Goal: Task Accomplishment & Management: Manage account settings

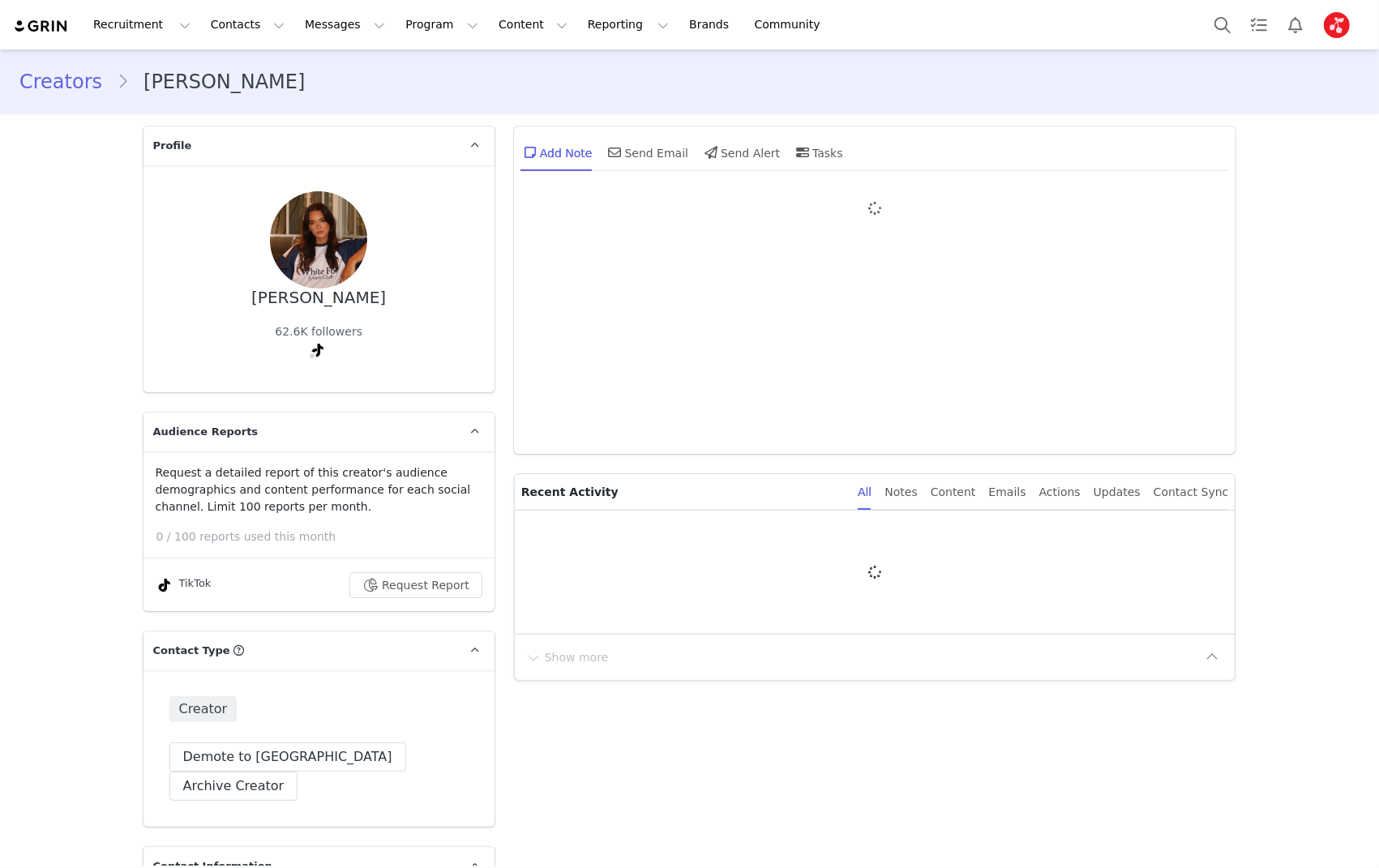
type input "+1 ([GEOGRAPHIC_DATA])"
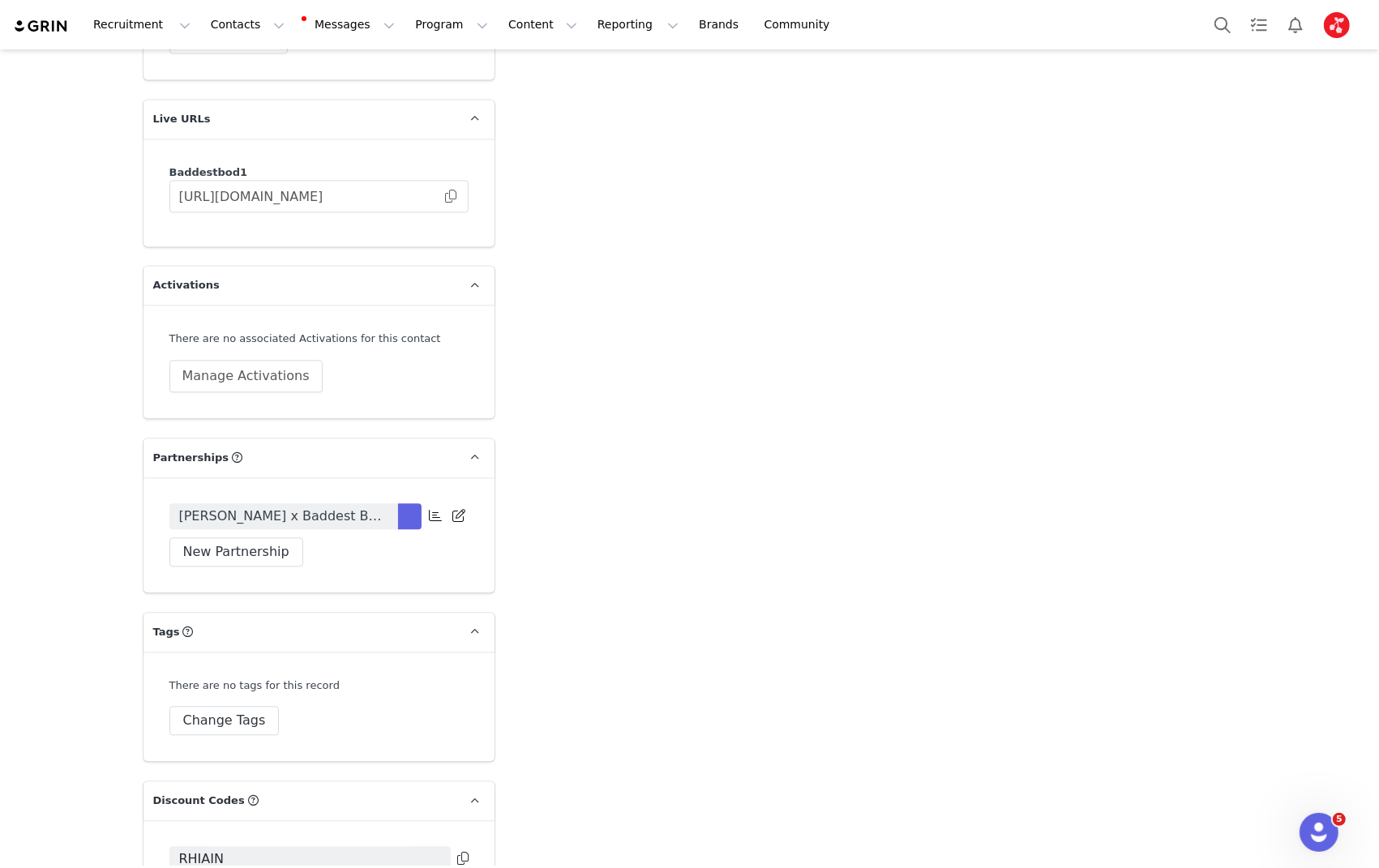
scroll to position [3525, 0]
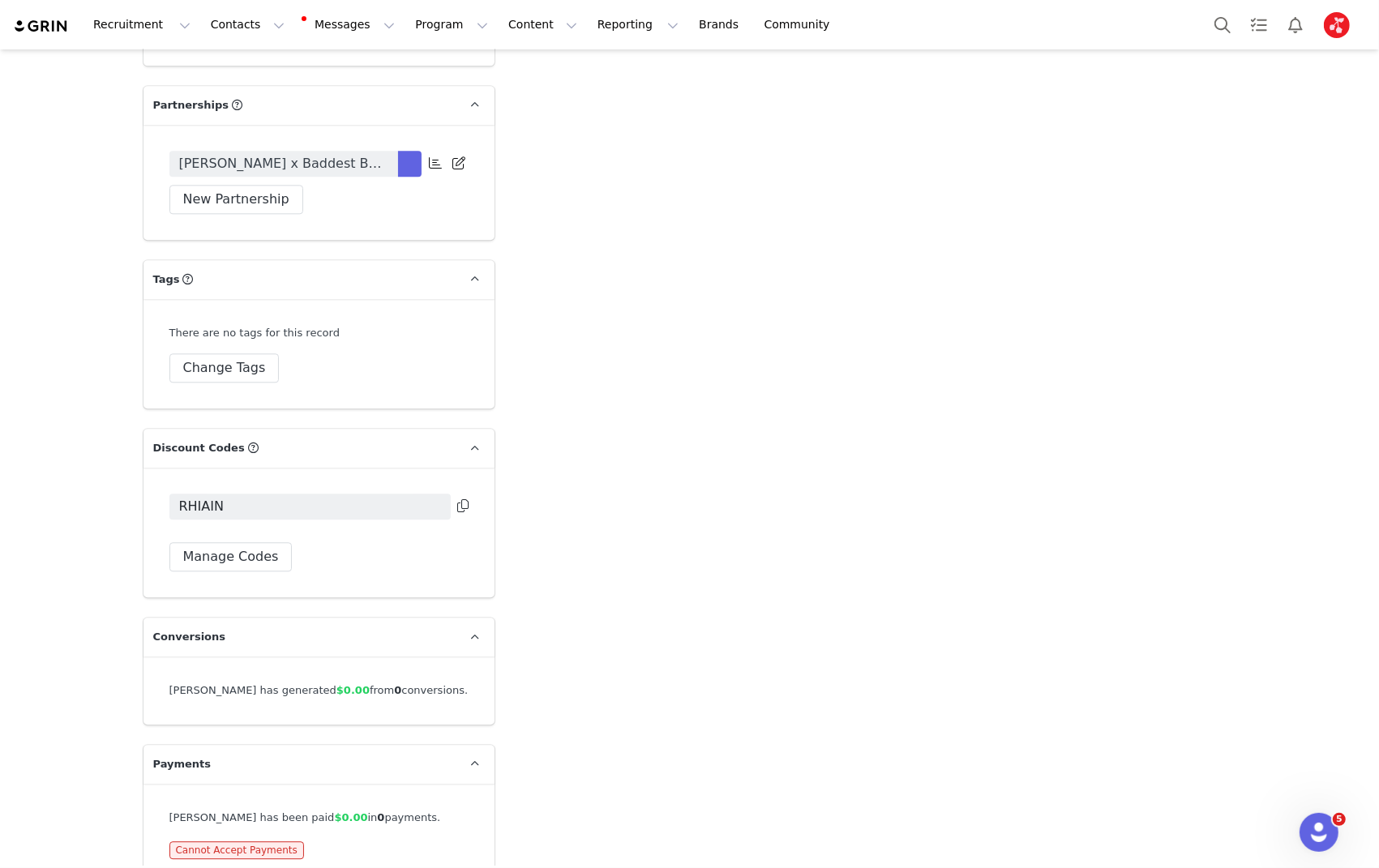
drag, startPoint x: 132, startPoint y: 184, endPoint x: 176, endPoint y: 167, distance: 47.2
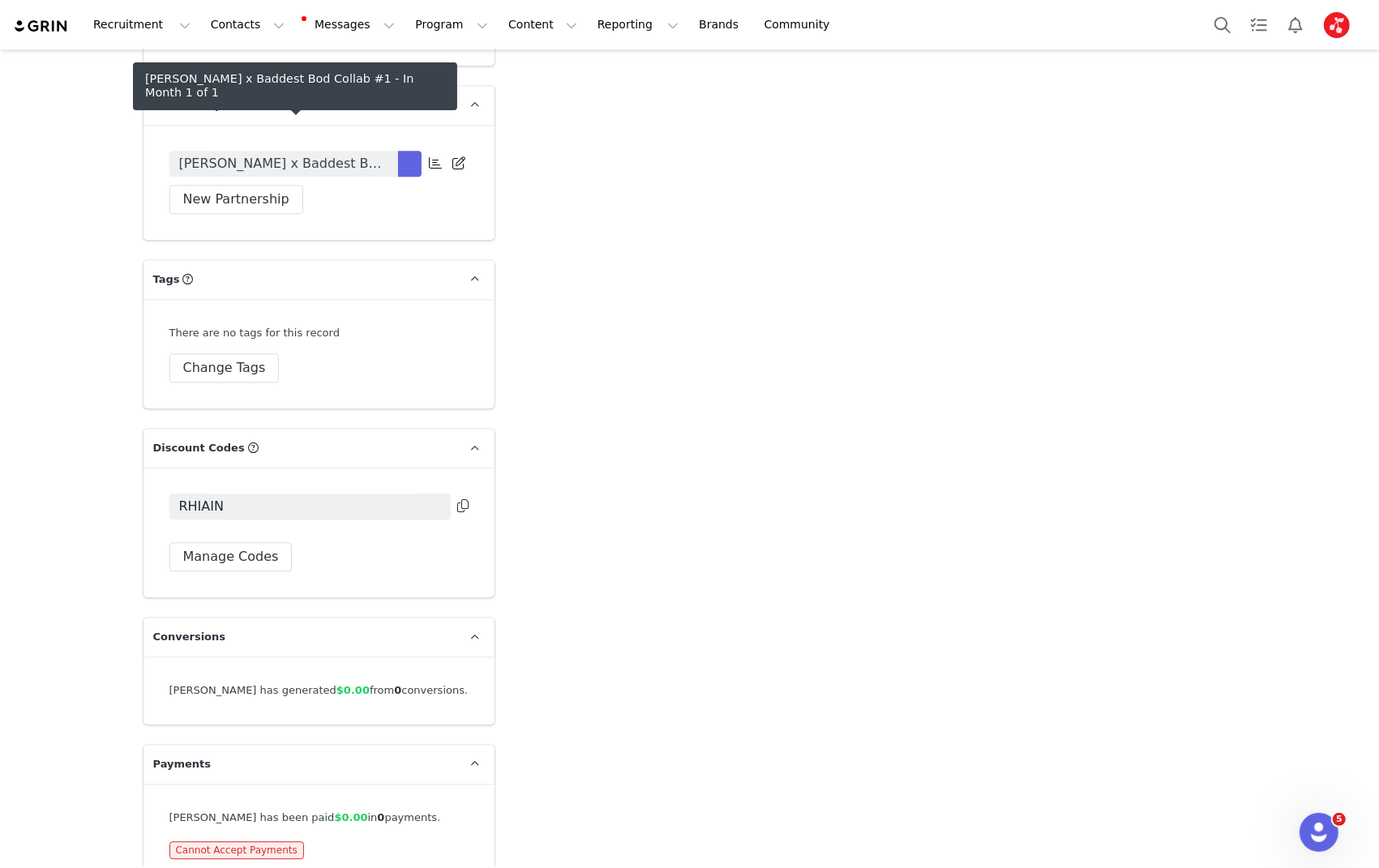
click at [278, 154] on span "[PERSON_NAME] x Baddest Bod Collab #1" at bounding box center [283, 163] width 209 height 19
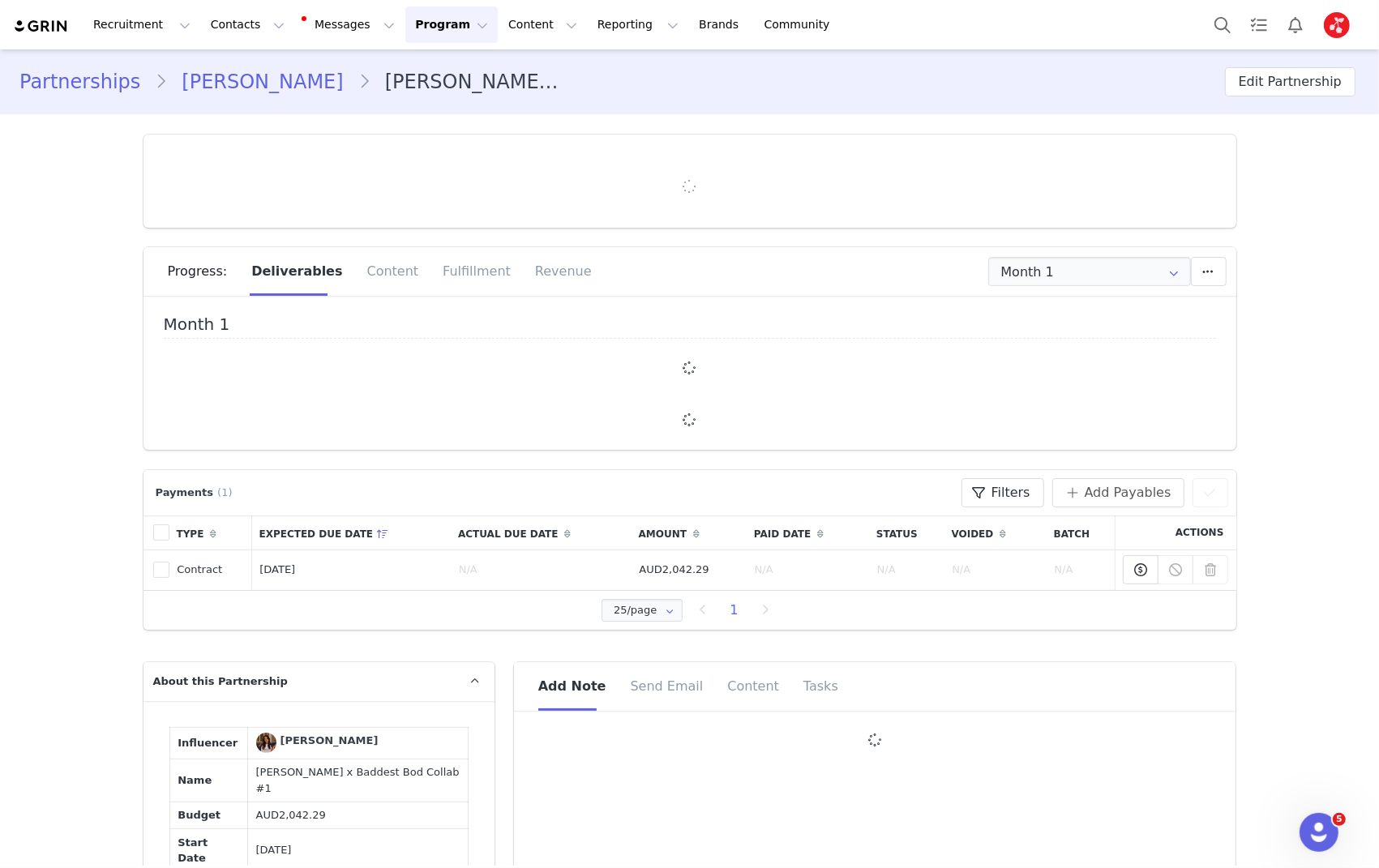
type input "+1 ([GEOGRAPHIC_DATA])"
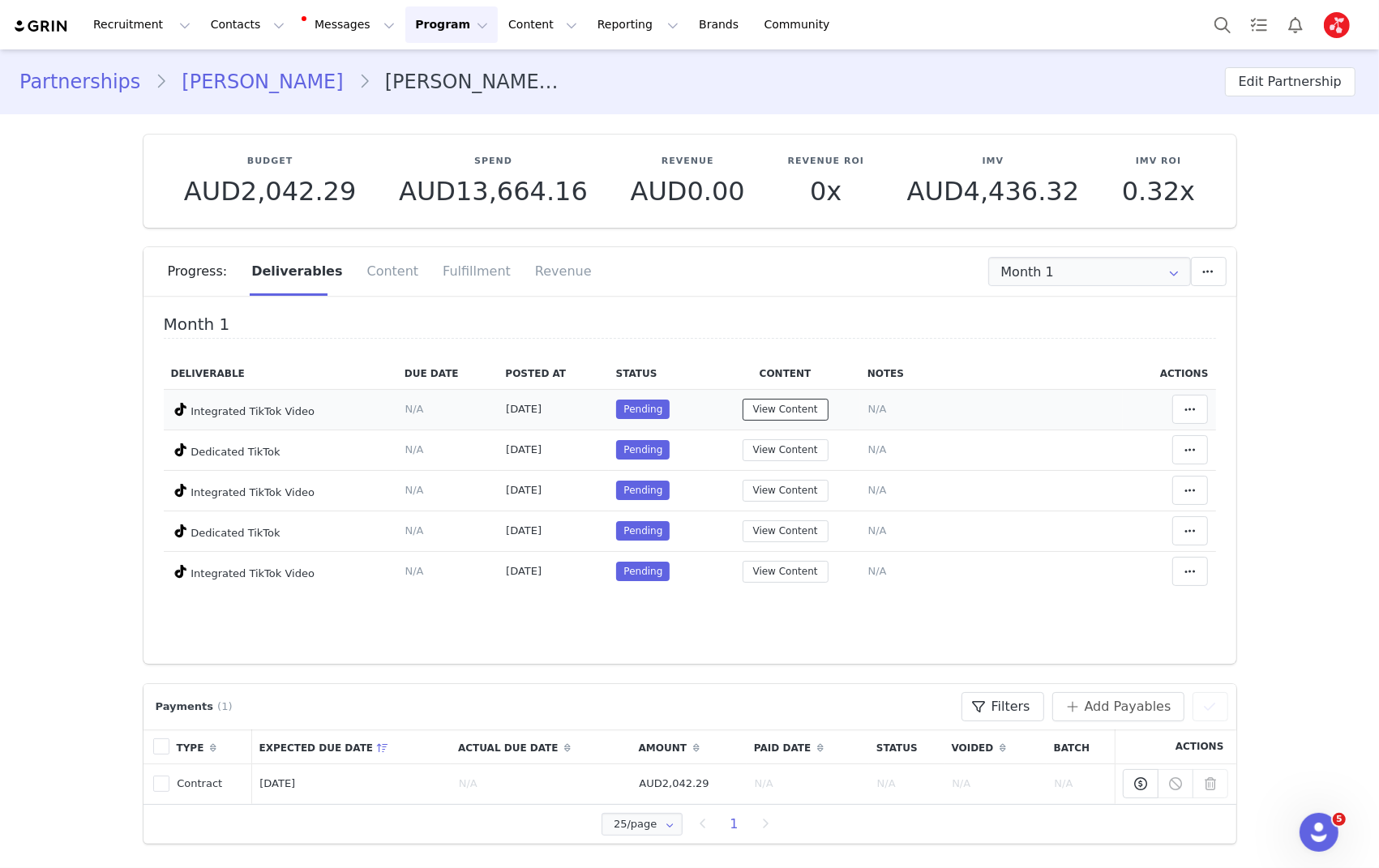
click at [784, 408] on button "View Content" at bounding box center [785, 410] width 86 height 22
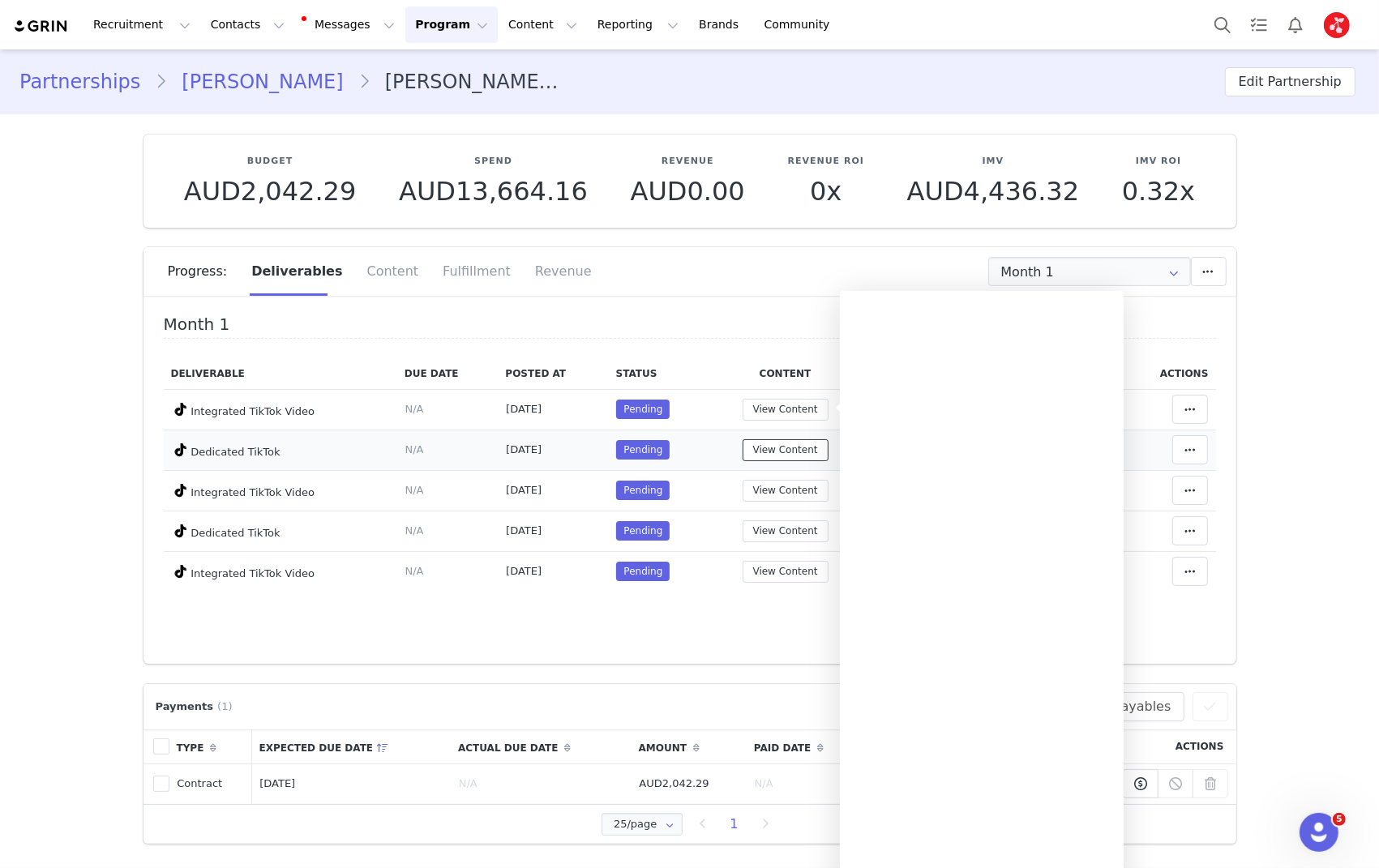
click at [787, 448] on button "View Content" at bounding box center [785, 450] width 86 height 22
click at [782, 496] on button "View Content" at bounding box center [785, 491] width 86 height 22
click at [801, 521] on button "View Content" at bounding box center [785, 532] width 86 height 22
click at [801, 561] on button "View Content" at bounding box center [785, 571] width 86 height 22
click at [785, 641] on div "Month 1 Deliverable Due Date Posted At Status Content Notes Actions Integrated …" at bounding box center [690, 485] width 1092 height 357
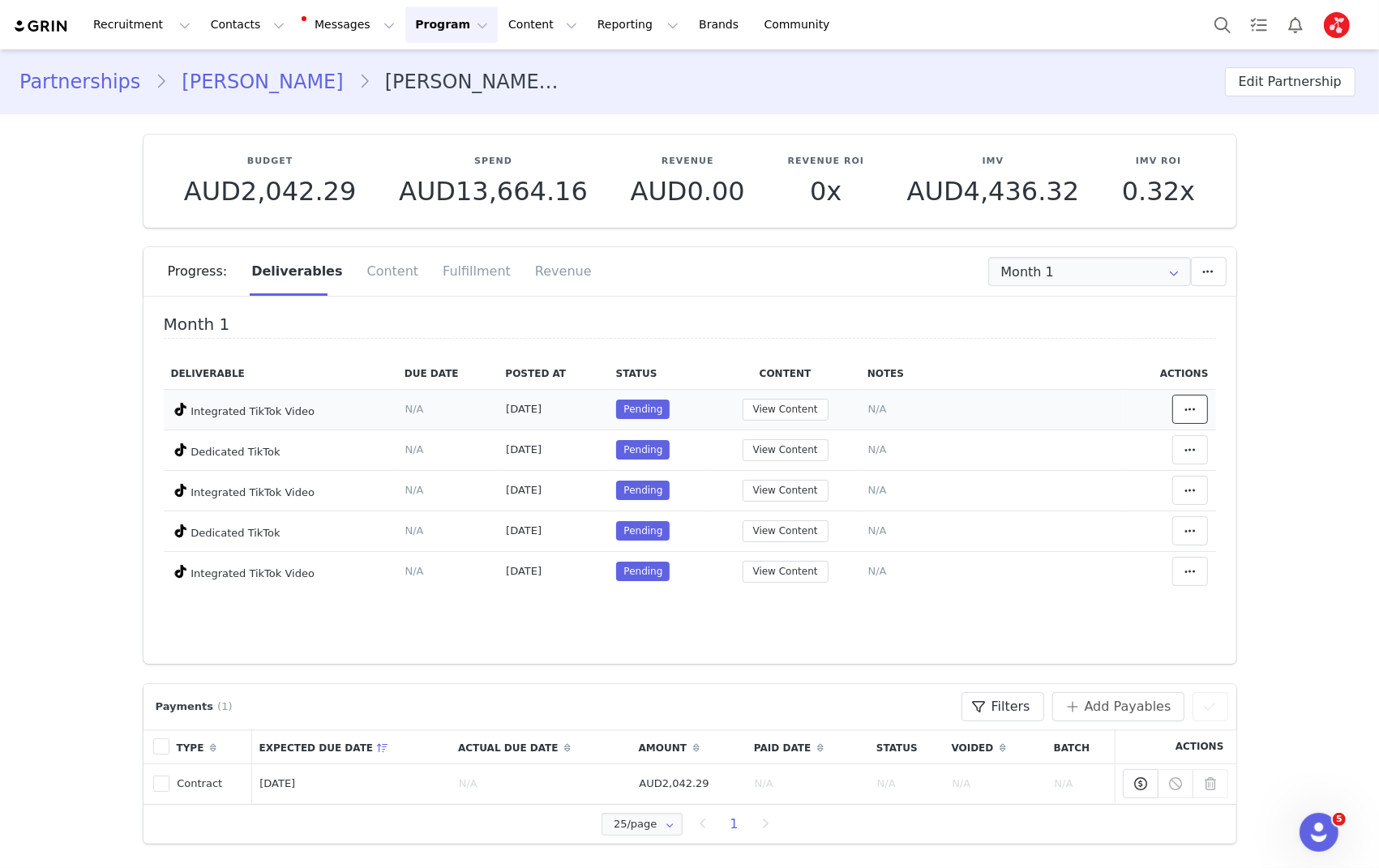
click at [1185, 403] on icon at bounding box center [1190, 409] width 11 height 13
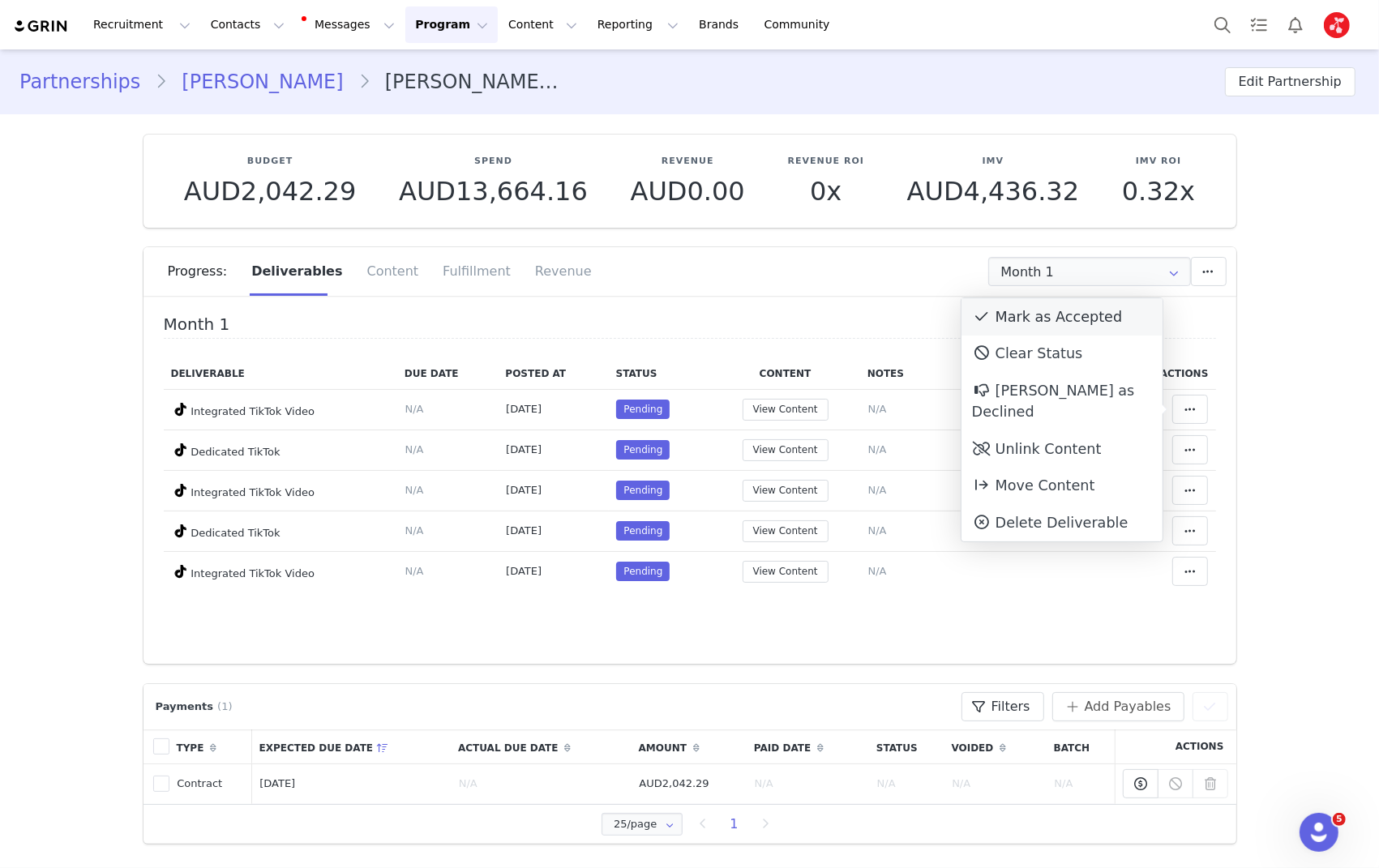
click at [1073, 319] on div "Mark as Accepted" at bounding box center [1062, 317] width 201 height 37
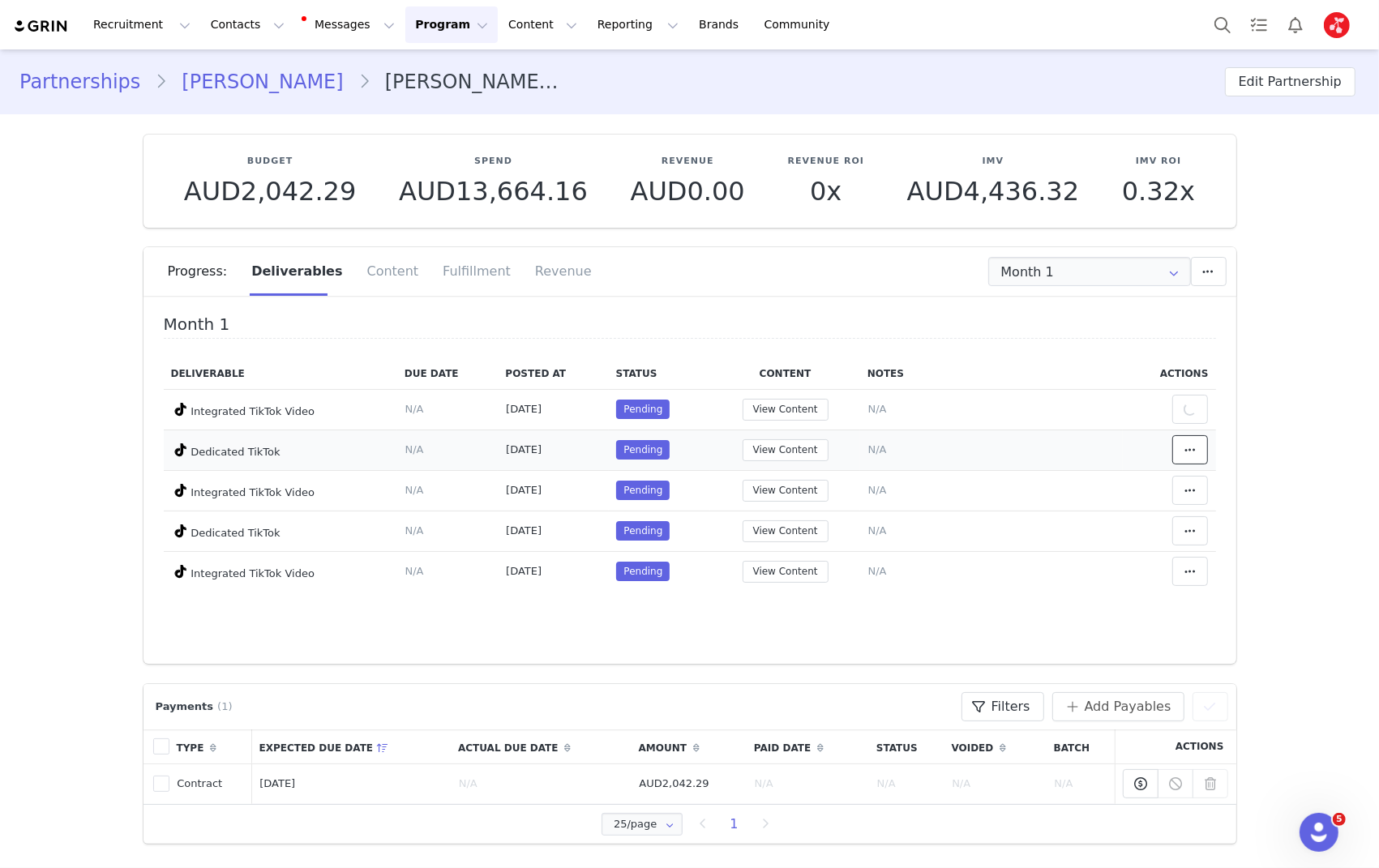
click at [1180, 447] on span at bounding box center [1190, 450] width 19 height 19
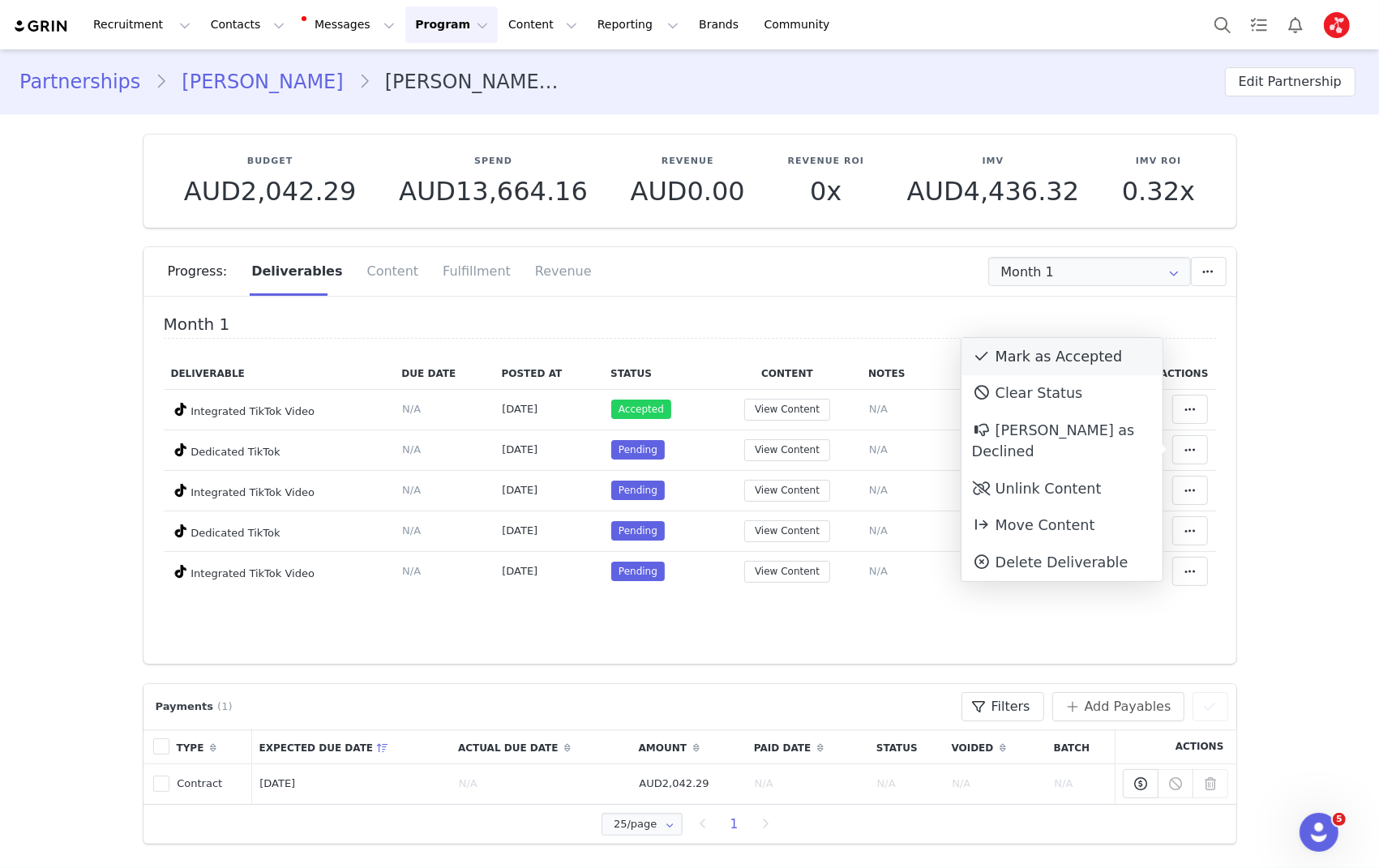
click at [1053, 353] on div "Mark as Accepted" at bounding box center [1062, 357] width 201 height 37
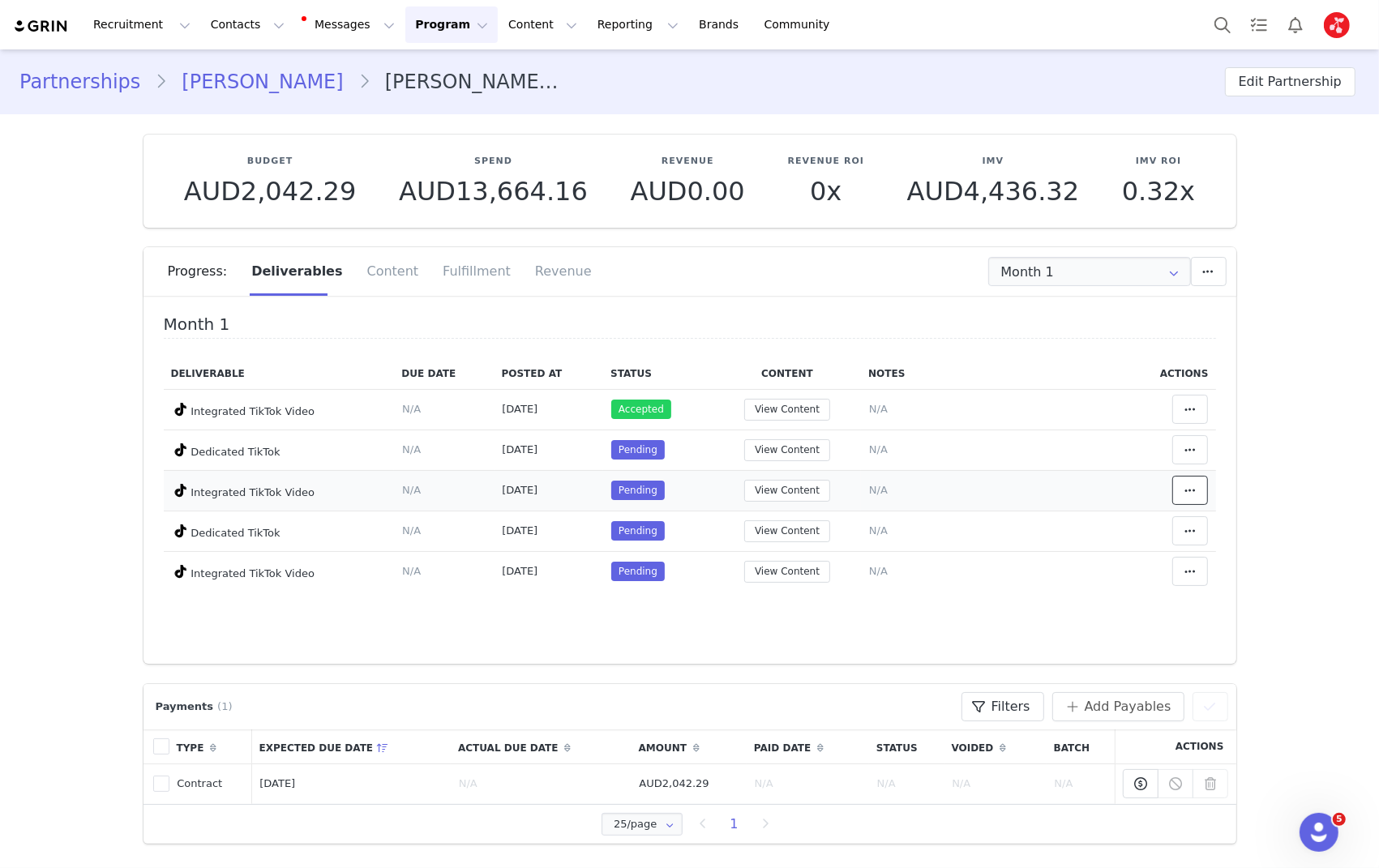
click at [1186, 490] on icon at bounding box center [1190, 489] width 11 height 13
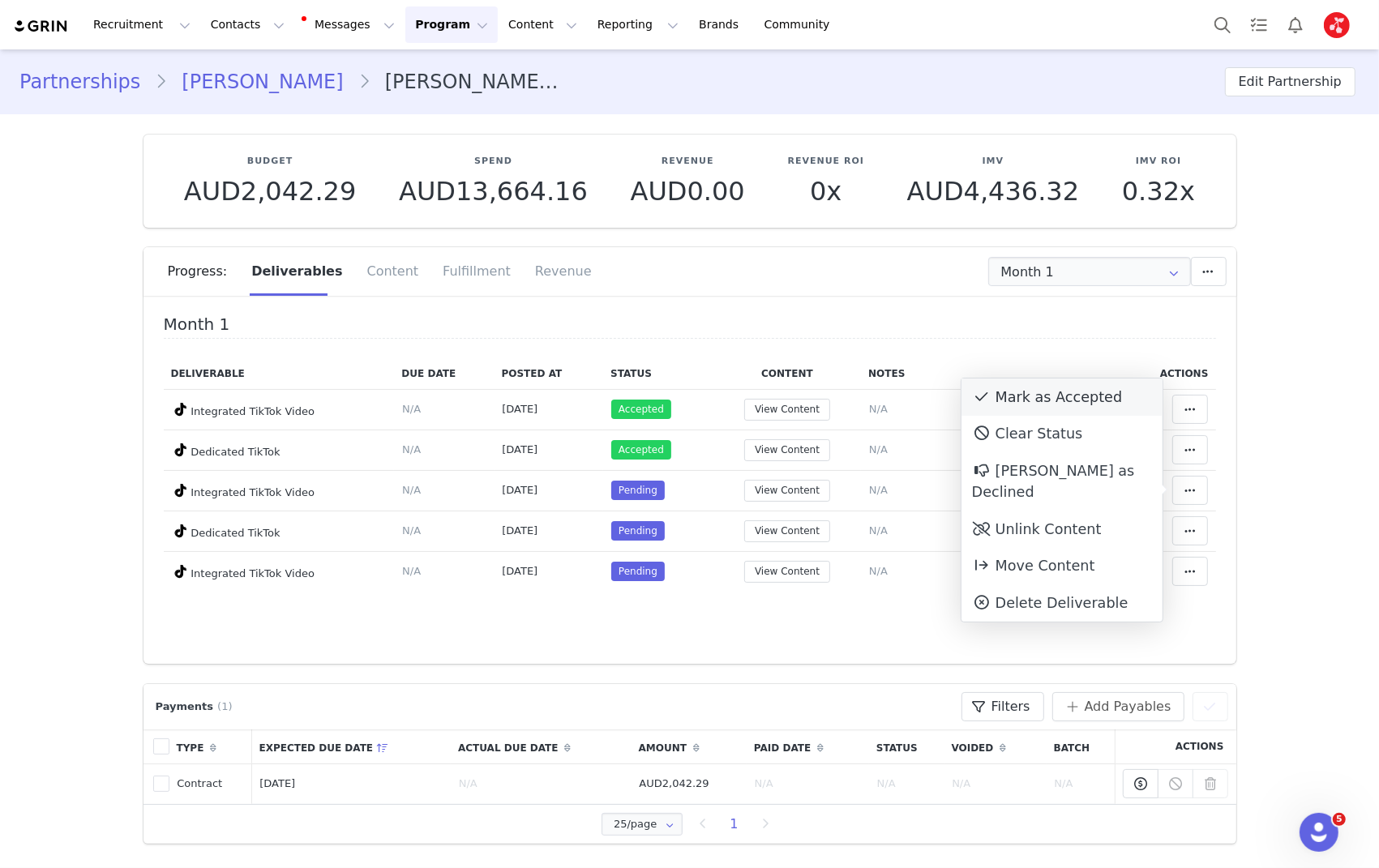
click at [1059, 402] on div "Mark as Accepted" at bounding box center [1062, 397] width 201 height 37
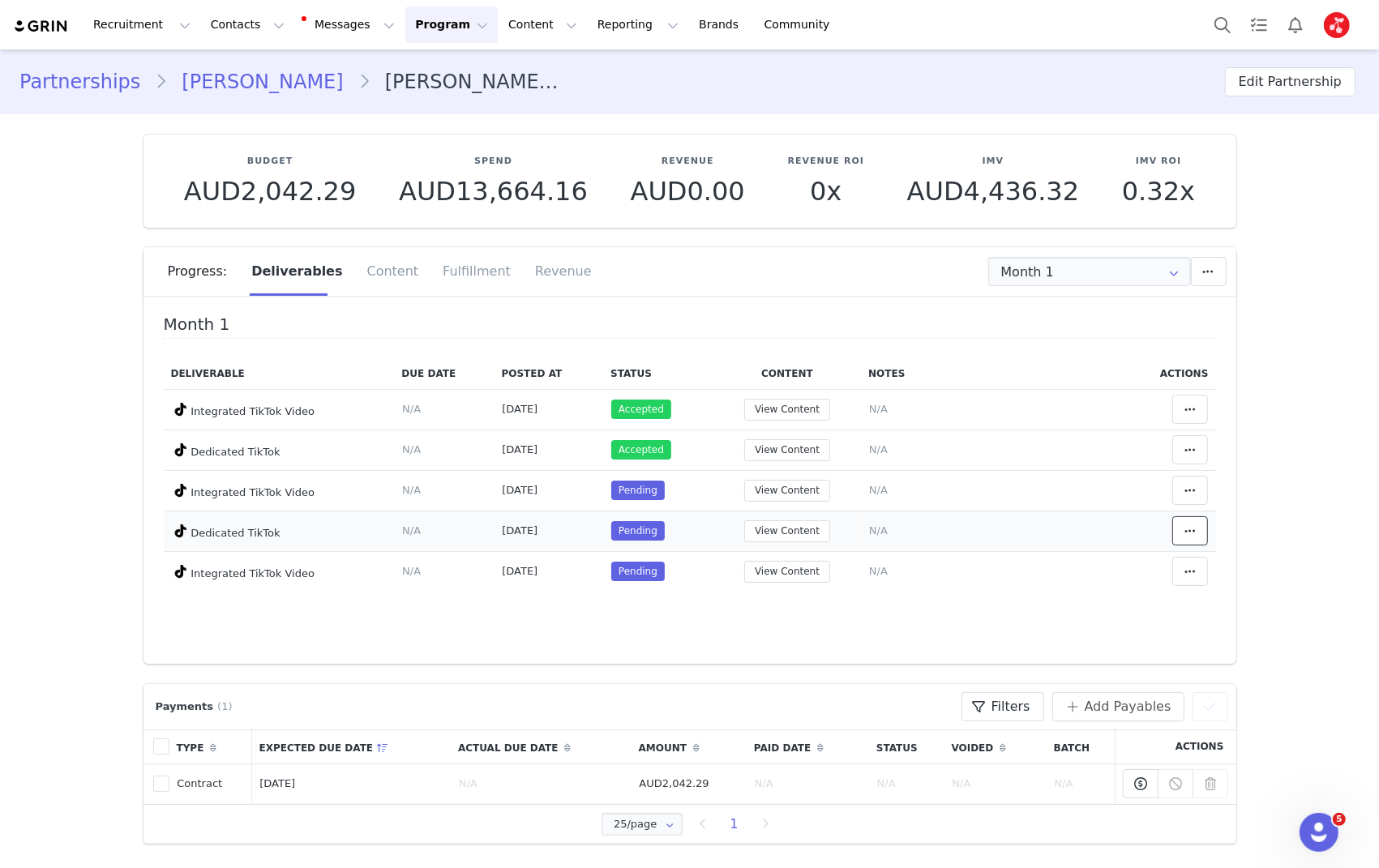
click at [1189, 524] on icon at bounding box center [1190, 530] width 11 height 13
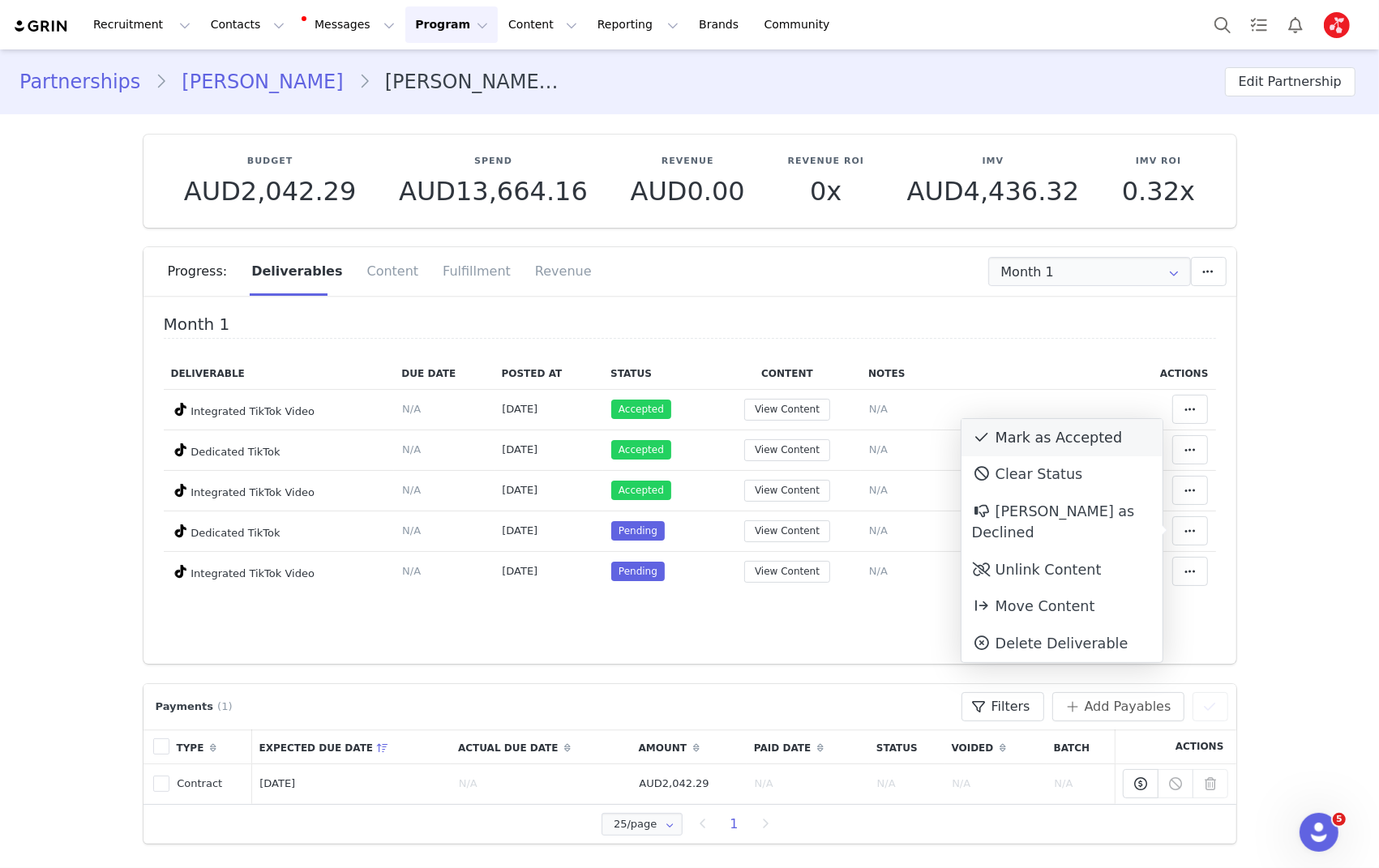
click at [1039, 434] on div "Mark as Accepted" at bounding box center [1062, 438] width 201 height 37
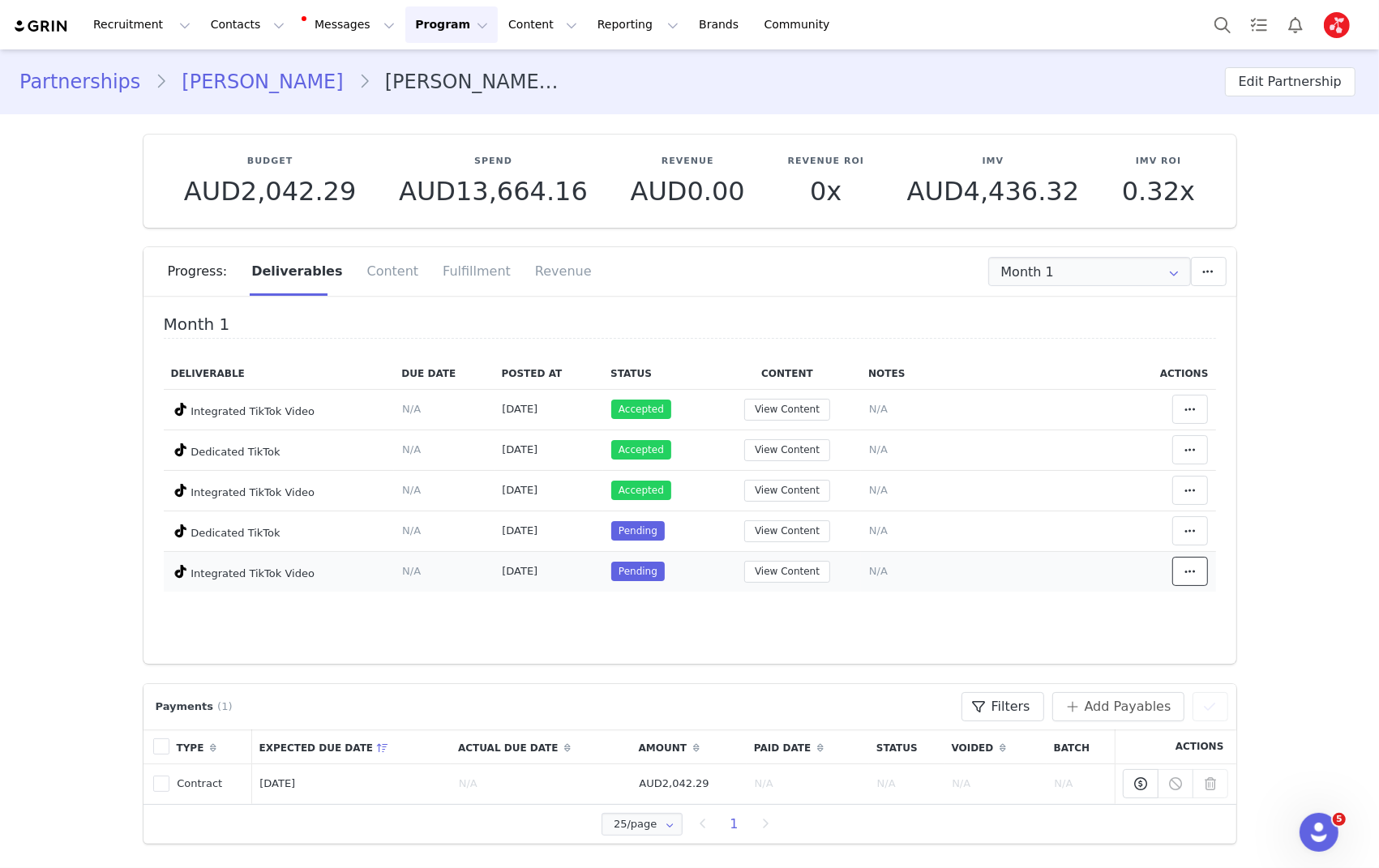
click at [1193, 573] on icon at bounding box center [1190, 570] width 11 height 13
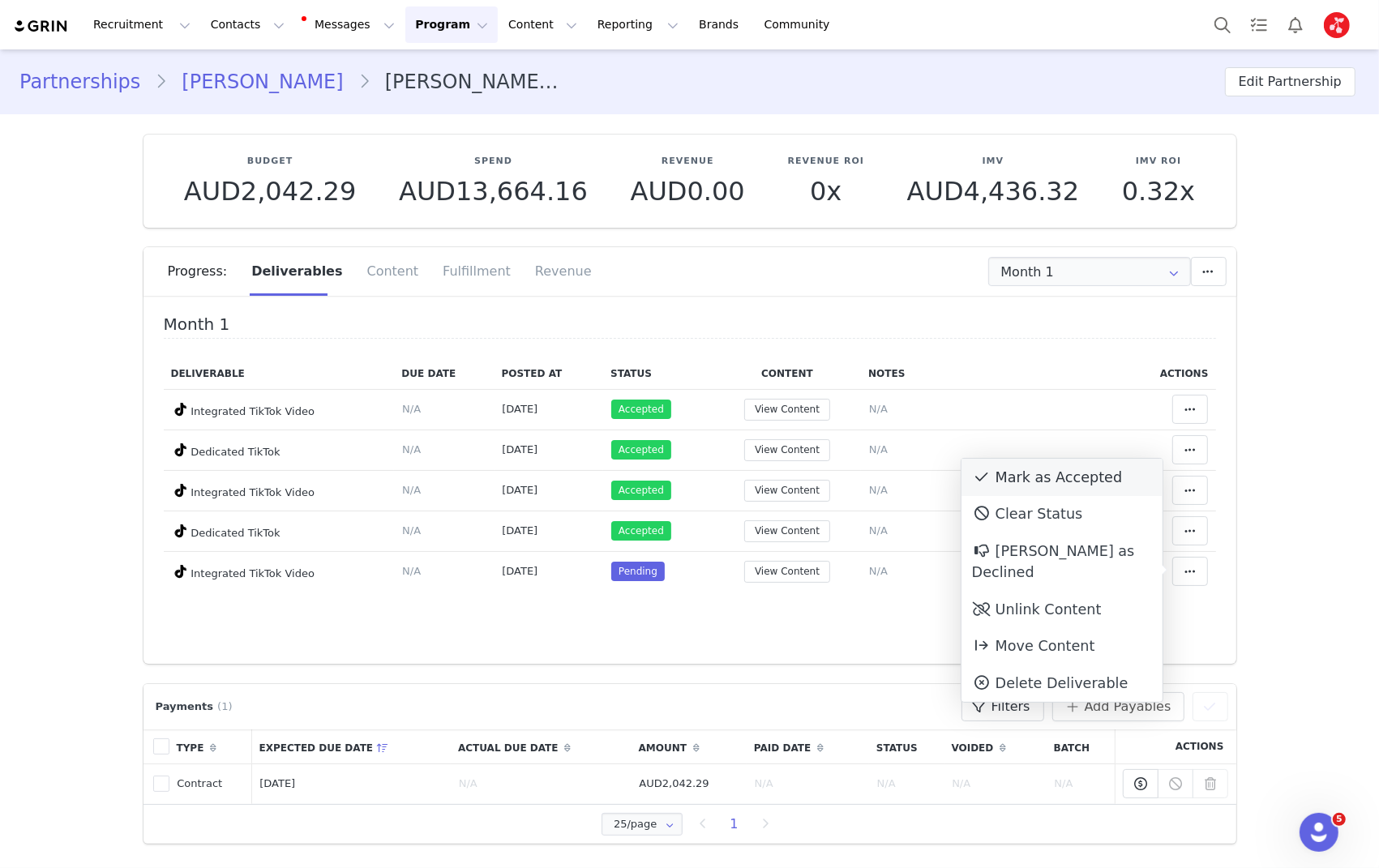
click at [1079, 488] on div "Mark as Accepted" at bounding box center [1062, 478] width 201 height 37
